Goal: Book appointment/travel/reservation

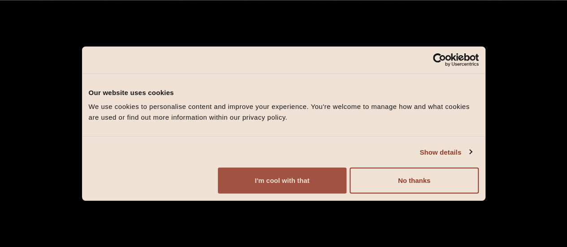
click at [346, 183] on button "I'm cool with that" at bounding box center [282, 181] width 129 height 26
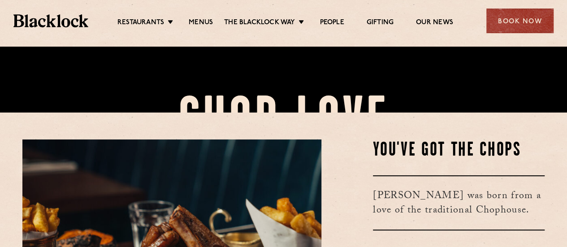
scroll to position [269, 0]
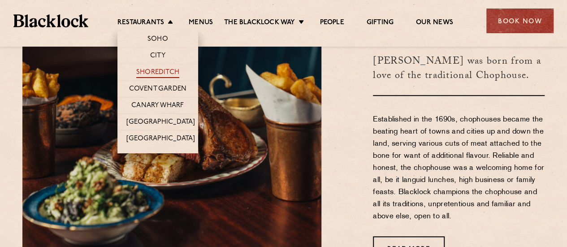
click at [168, 74] on link "Shoreditch" at bounding box center [157, 73] width 43 height 10
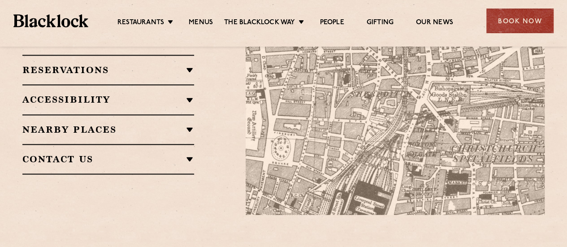
scroll to position [583, 0]
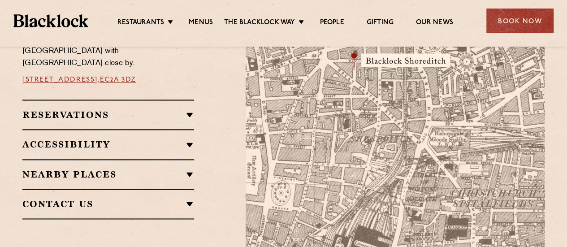
click at [152, 109] on h2 "Reservations" at bounding box center [108, 114] width 172 height 11
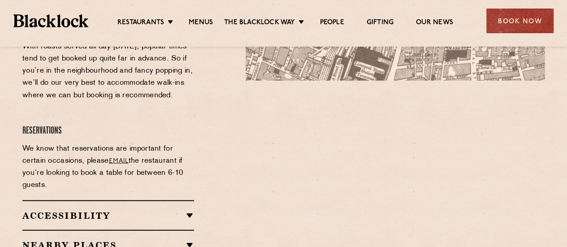
scroll to position [896, 0]
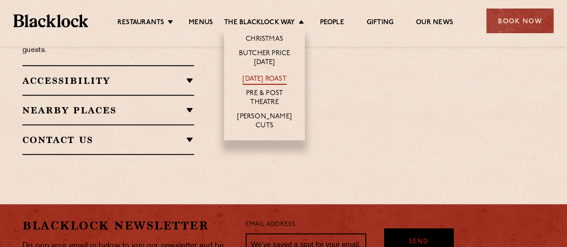
click at [242, 78] on link "[DATE] Roast" at bounding box center [263, 80] width 43 height 10
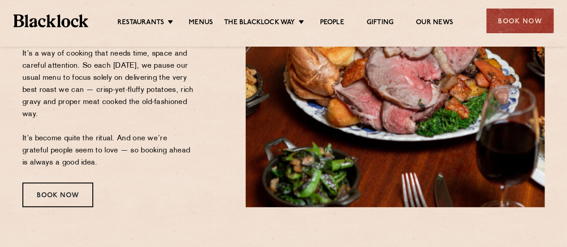
scroll to position [269, 0]
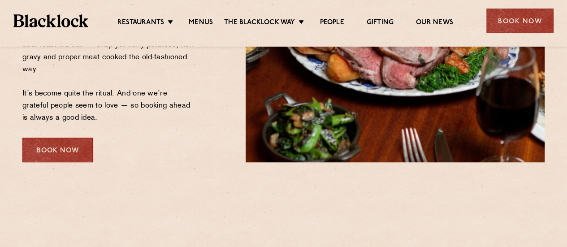
click at [72, 144] on div "Book Now" at bounding box center [57, 150] width 71 height 25
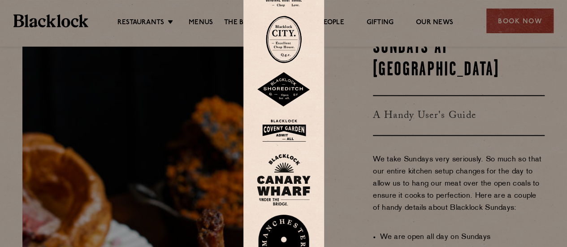
scroll to position [628, 0]
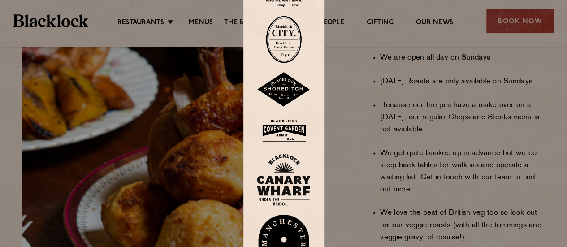
click at [362, 195] on div at bounding box center [283, 123] width 567 height 247
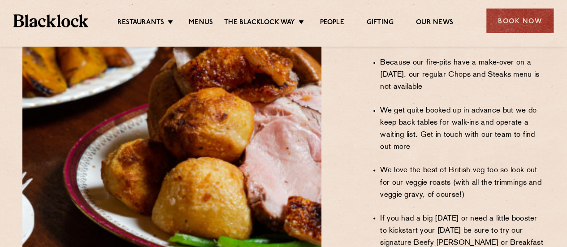
scroll to position [760, 0]
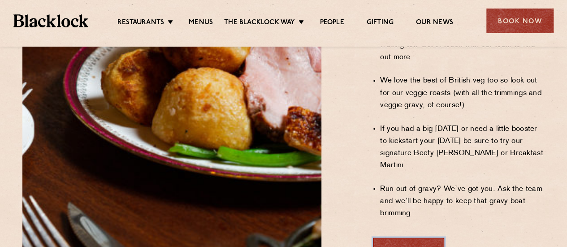
click at [425, 238] on link "View Menu" at bounding box center [408, 250] width 71 height 25
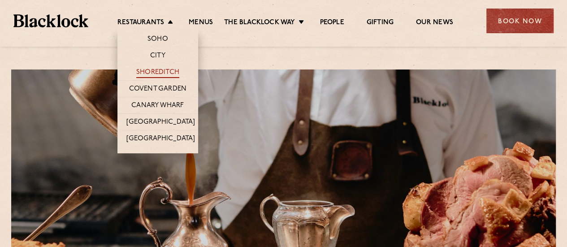
click at [154, 69] on link "Shoreditch" at bounding box center [157, 73] width 43 height 10
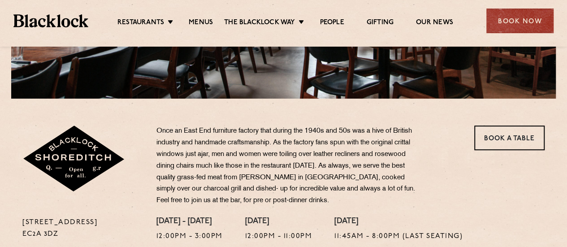
scroll to position [359, 0]
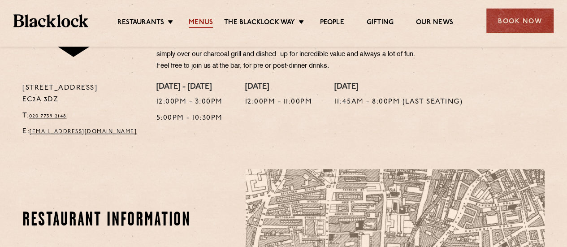
click at [195, 23] on link "Menus" at bounding box center [201, 23] width 24 height 10
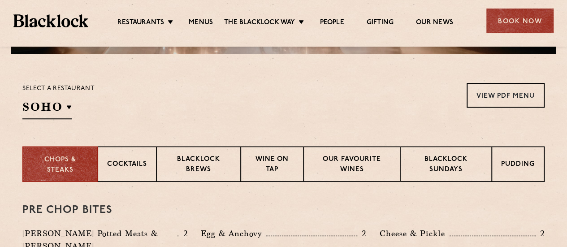
scroll to position [314, 0]
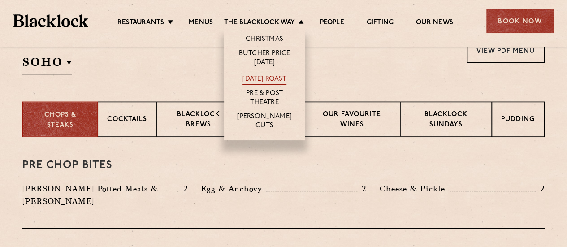
click at [255, 78] on link "[DATE] Roast" at bounding box center [263, 80] width 43 height 10
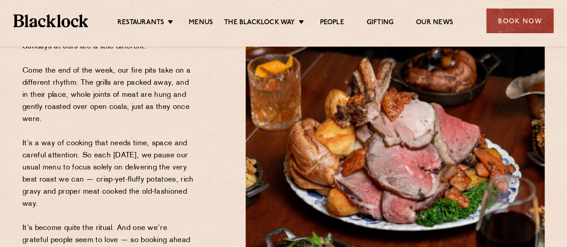
scroll to position [224, 0]
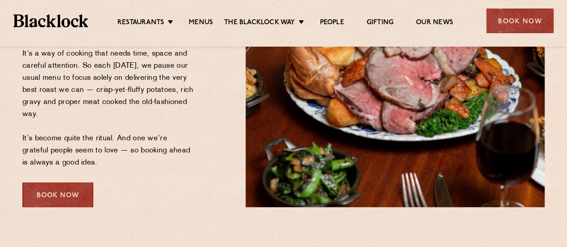
click at [76, 193] on div "Book Now" at bounding box center [57, 194] width 71 height 25
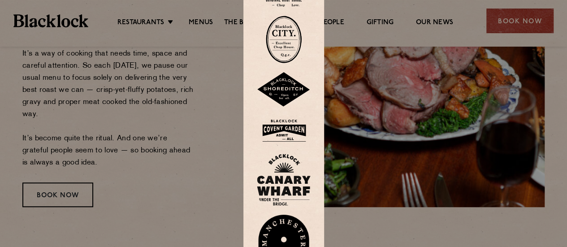
click at [284, 88] on img at bounding box center [284, 89] width 54 height 35
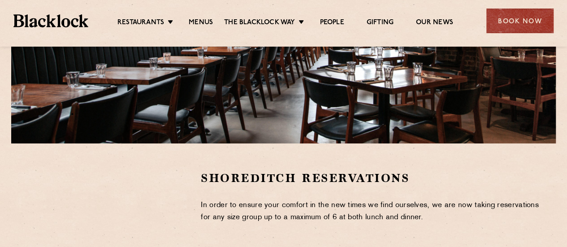
scroll to position [90, 0]
